Goal: Complete application form

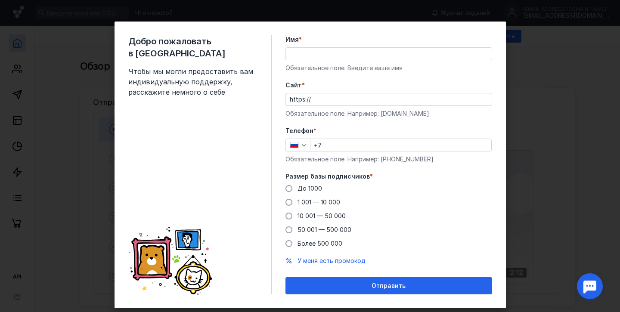
click at [553, 172] on div "Добро пожаловать в Sendsay Чтобы мы могли предоставить вам индивидуальную подде…" at bounding box center [310, 156] width 620 height 312
click at [323, 220] on span "10 001 — 50 000" at bounding box center [322, 215] width 48 height 7
click at [0, 0] on input "10 001 — 50 000" at bounding box center [0, 0] width 0 height 0
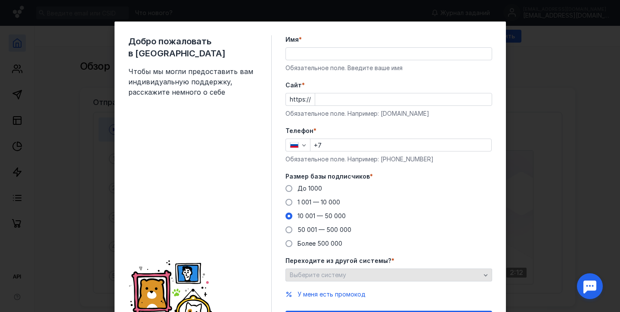
click at [327, 278] on span "Выберите систему" at bounding box center [318, 274] width 56 height 7
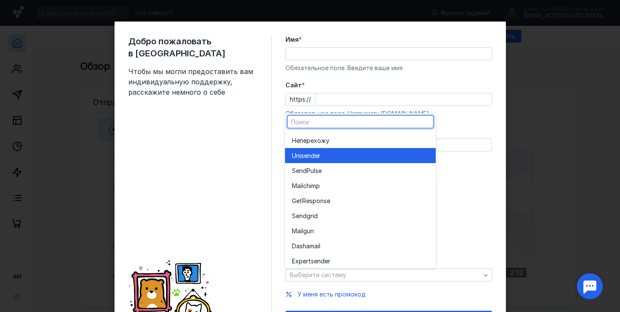
click at [332, 153] on div "Unisende r" at bounding box center [360, 156] width 137 height 9
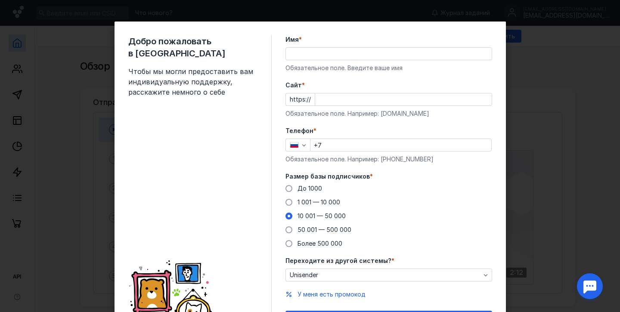
click at [381, 150] on input "+7" at bounding box center [401, 145] width 181 height 12
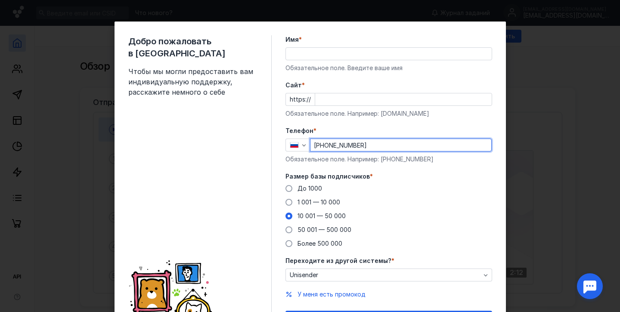
type input "[PHONE_NUMBER]"
click at [408, 98] on input "Cайт *" at bounding box center [403, 99] width 177 height 12
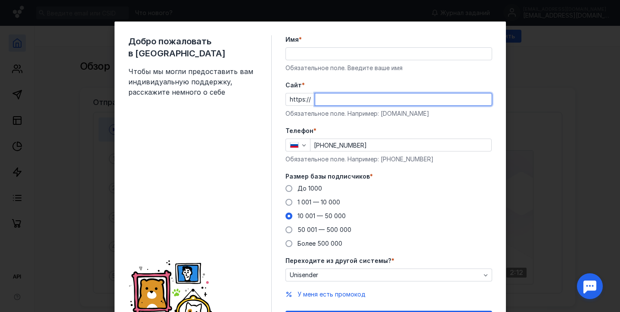
click at [408, 98] on input "Cайт *" at bounding box center [403, 99] width 177 height 12
click at [387, 54] on input "Имя *" at bounding box center [389, 54] width 206 height 12
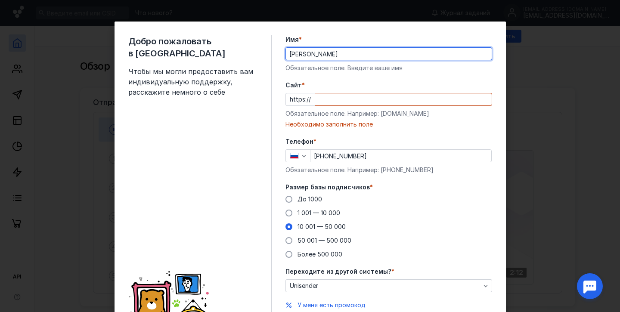
type input "[PERSON_NAME]"
click at [392, 79] on form "Имя * [PERSON_NAME] поле. Введите ваше имя [PERSON_NAME] * https:// Обязательно…" at bounding box center [389, 187] width 207 height 304
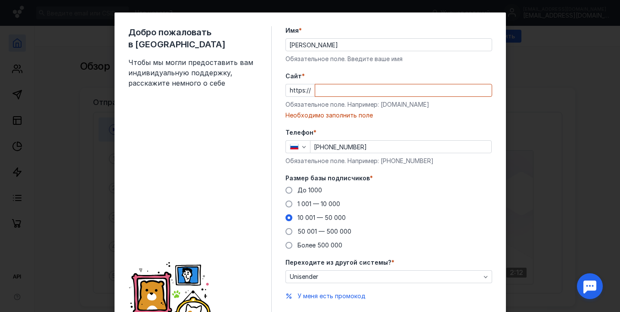
scroll to position [10, 0]
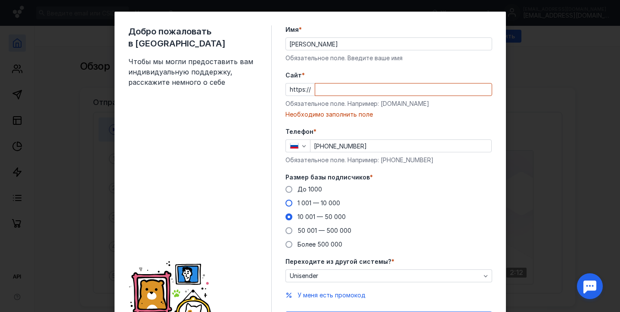
click at [300, 204] on span "1 001 — 10 000" at bounding box center [319, 202] width 43 height 7
click at [0, 0] on input "1 001 — 10 000" at bounding box center [0, 0] width 0 height 0
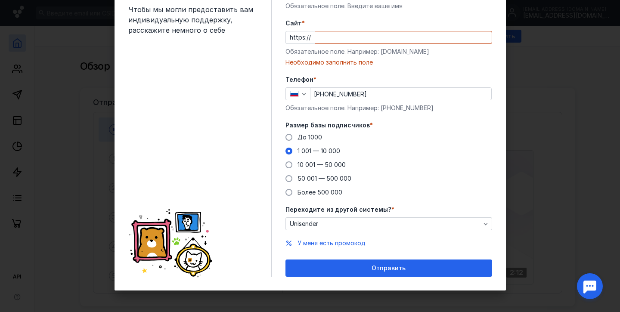
scroll to position [0, 0]
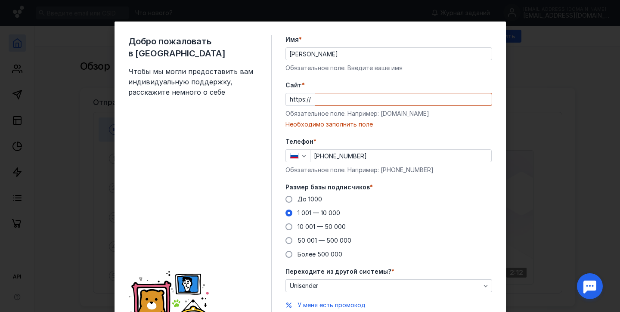
click at [365, 99] on input "Cайт *" at bounding box center [403, 99] width 177 height 12
type input "о"
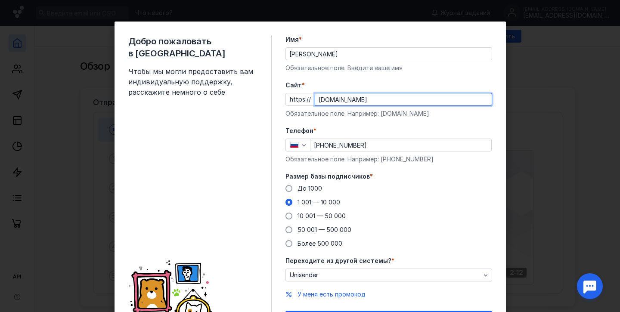
type input "[DOMAIN_NAME]"
click at [477, 192] on div "До [DATE] 1 001 — 10 000 10 001 — 50 000 50 001 — 500 000 Более 500 000" at bounding box center [389, 216] width 207 height 64
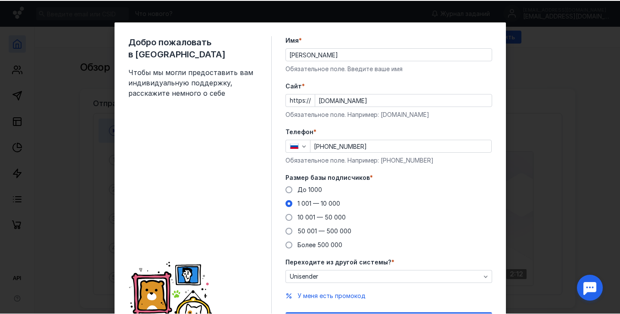
scroll to position [35, 0]
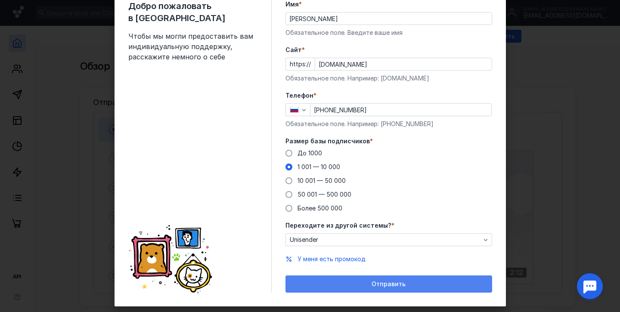
click at [395, 288] on span "Отправить" at bounding box center [389, 284] width 34 height 7
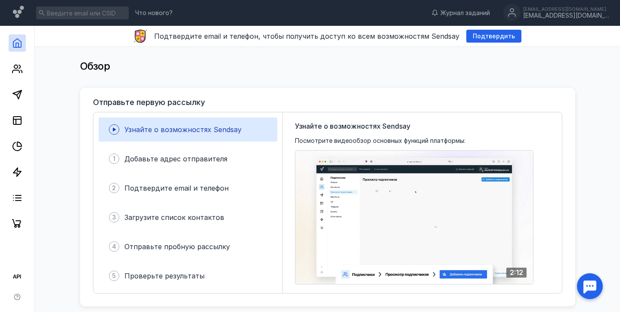
click at [501, 38] on span "Подтвердить" at bounding box center [494, 36] width 42 height 7
